Goal: Task Accomplishment & Management: Manage account settings

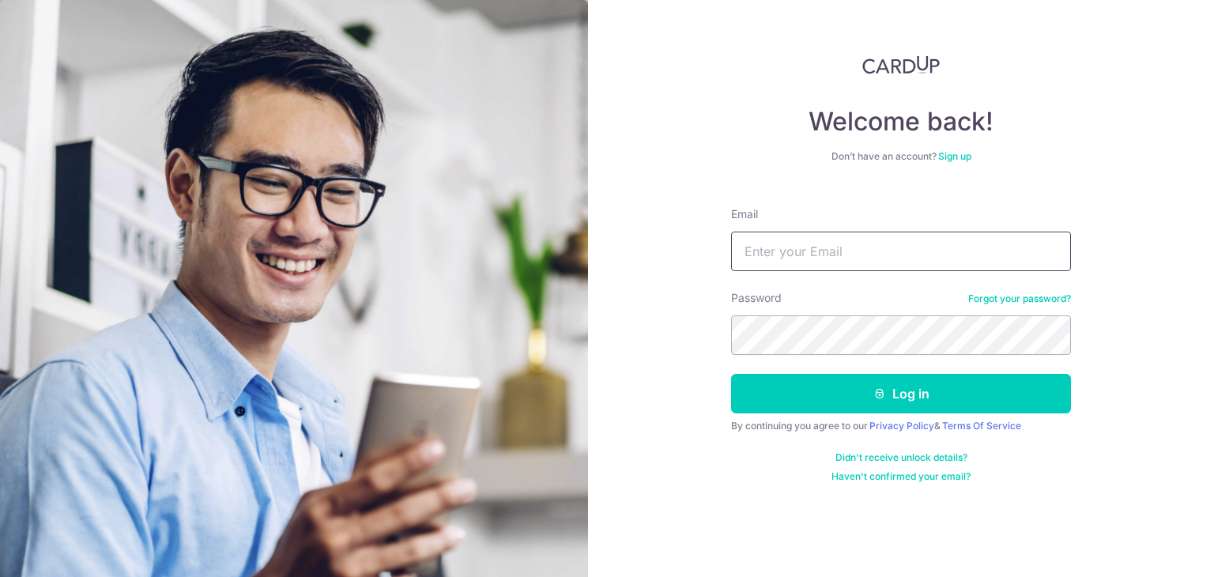
type input "[EMAIL_ADDRESS][DOMAIN_NAME]"
click at [731, 374] on button "Log in" at bounding box center [901, 394] width 340 height 40
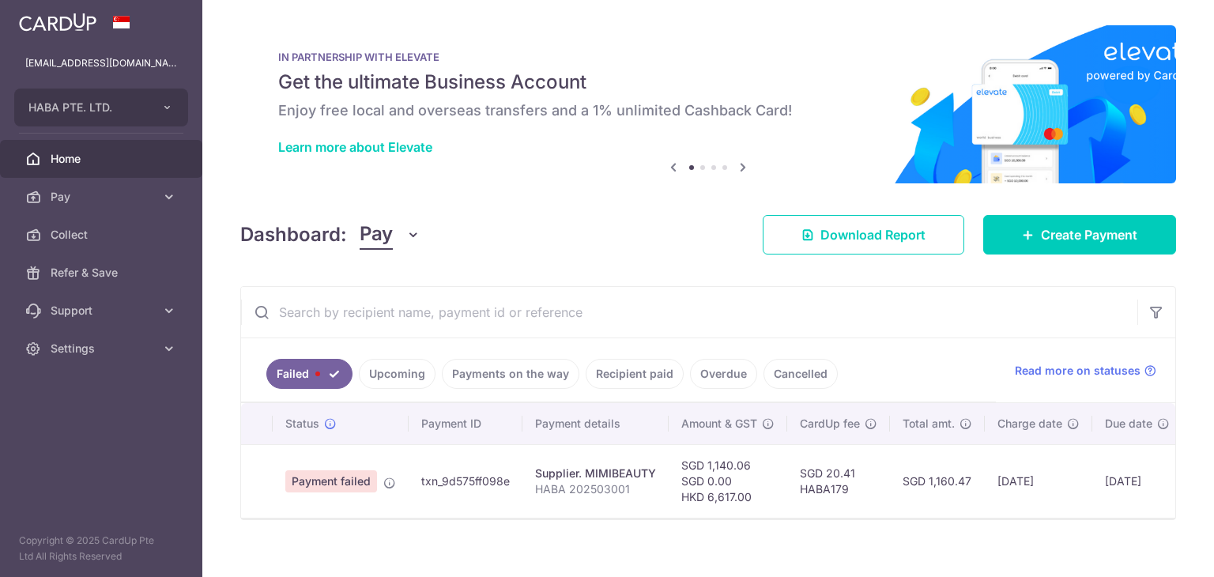
click at [420, 379] on link "Upcoming" at bounding box center [397, 374] width 77 height 30
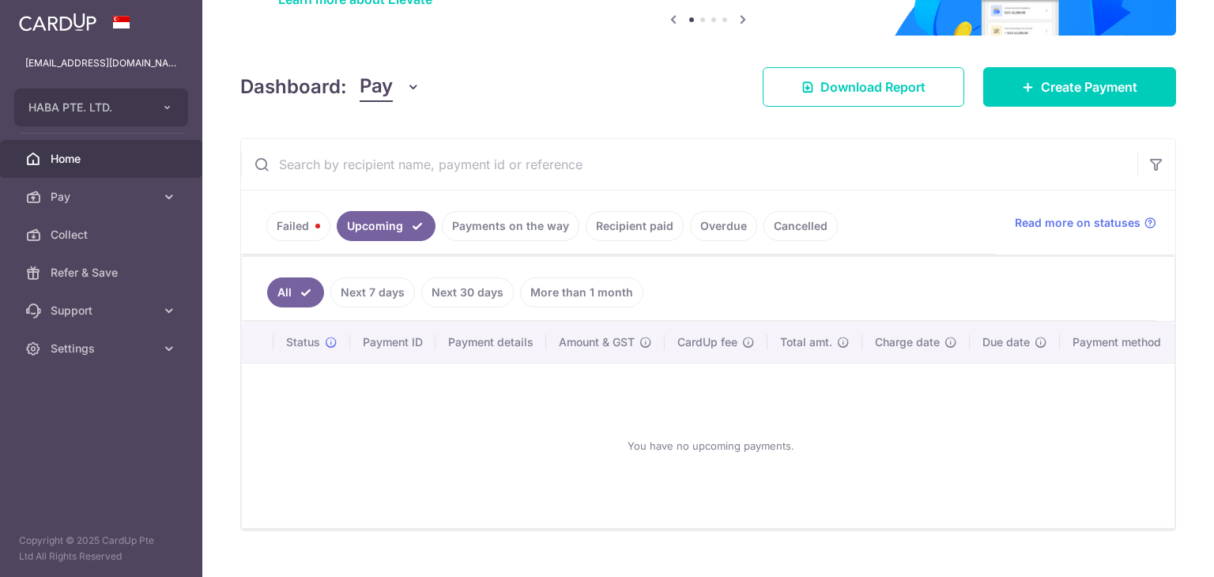
scroll to position [158, 0]
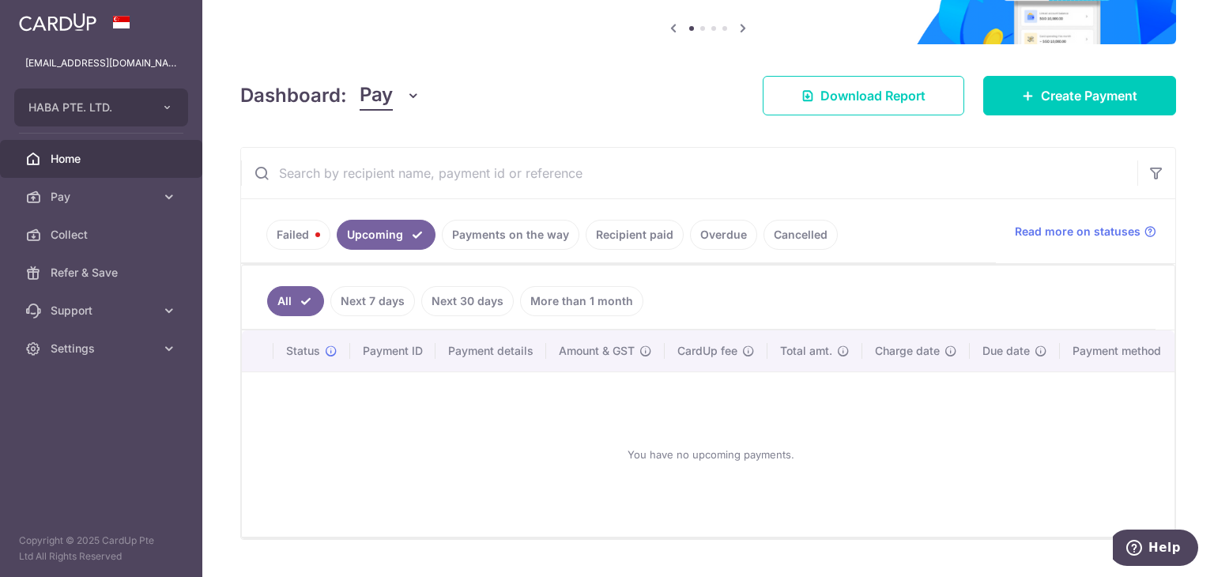
click at [508, 230] on link "Payments on the way" at bounding box center [511, 235] width 138 height 30
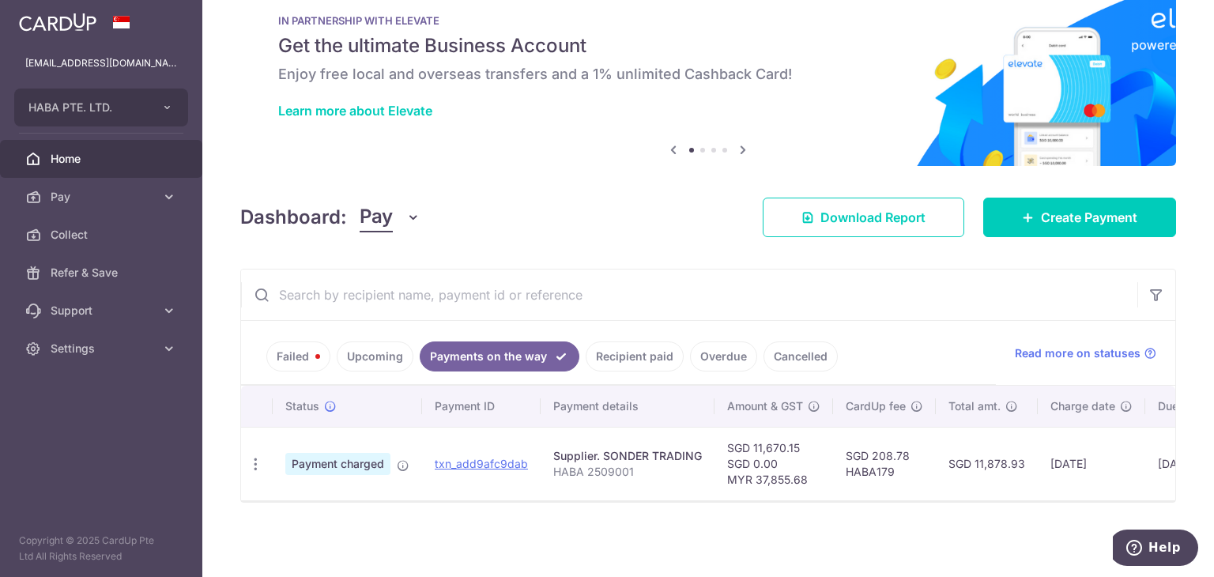
scroll to position [43, 0]
click at [140, 194] on span "Pay" at bounding box center [103, 197] width 104 height 16
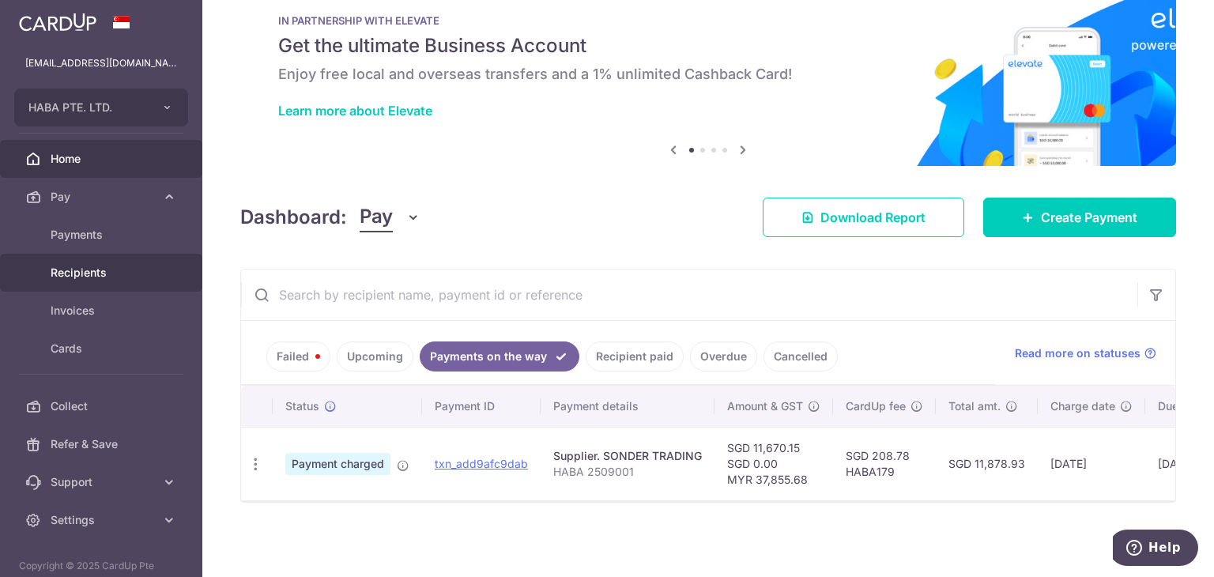
click at [130, 263] on link "Recipients" at bounding box center [101, 273] width 202 height 38
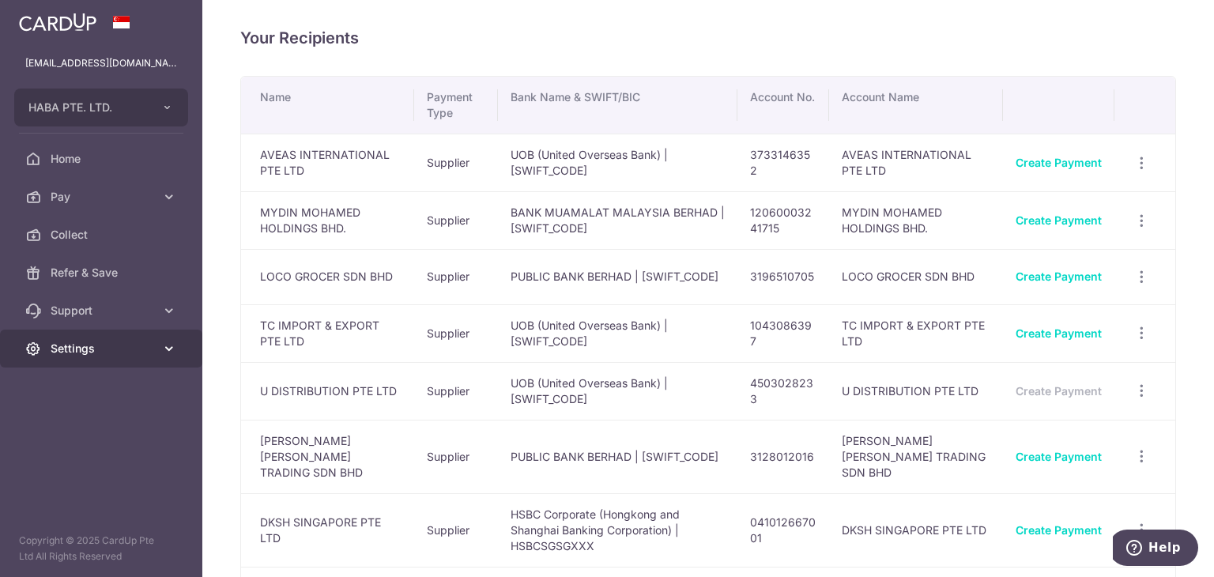
click at [129, 347] on span "Settings" at bounding box center [103, 349] width 104 height 16
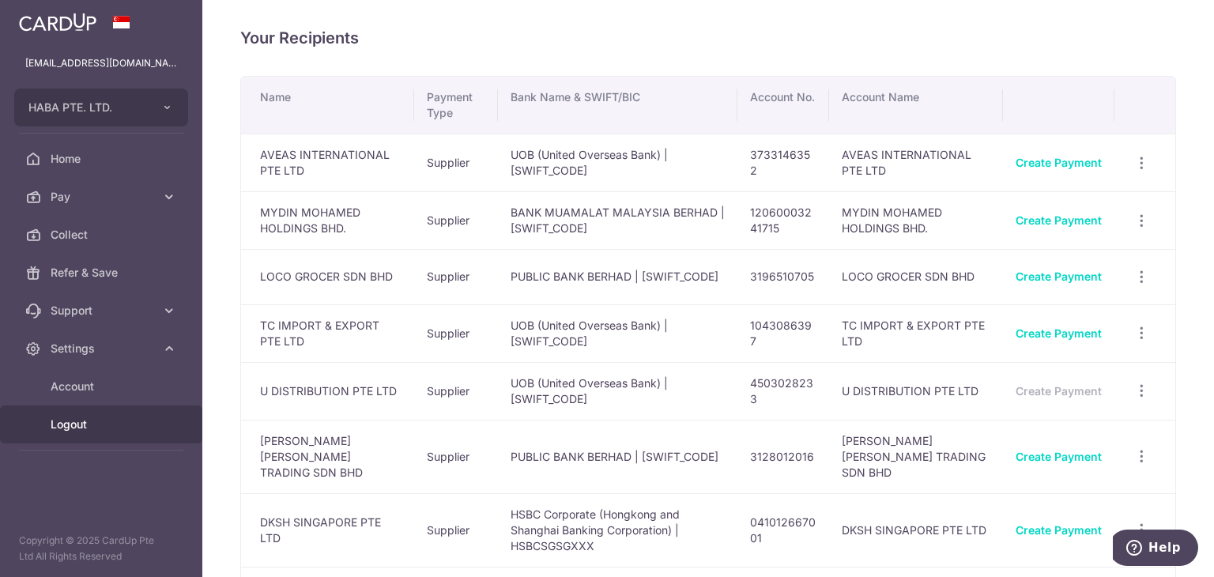
click at [86, 421] on span "Logout" at bounding box center [103, 425] width 104 height 16
